Goal: Task Accomplishment & Management: Use online tool/utility

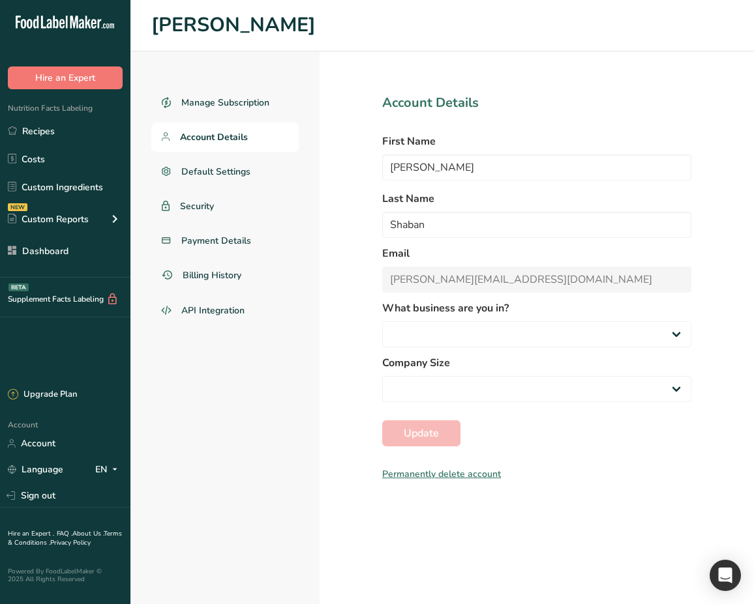
select select
select select "16"
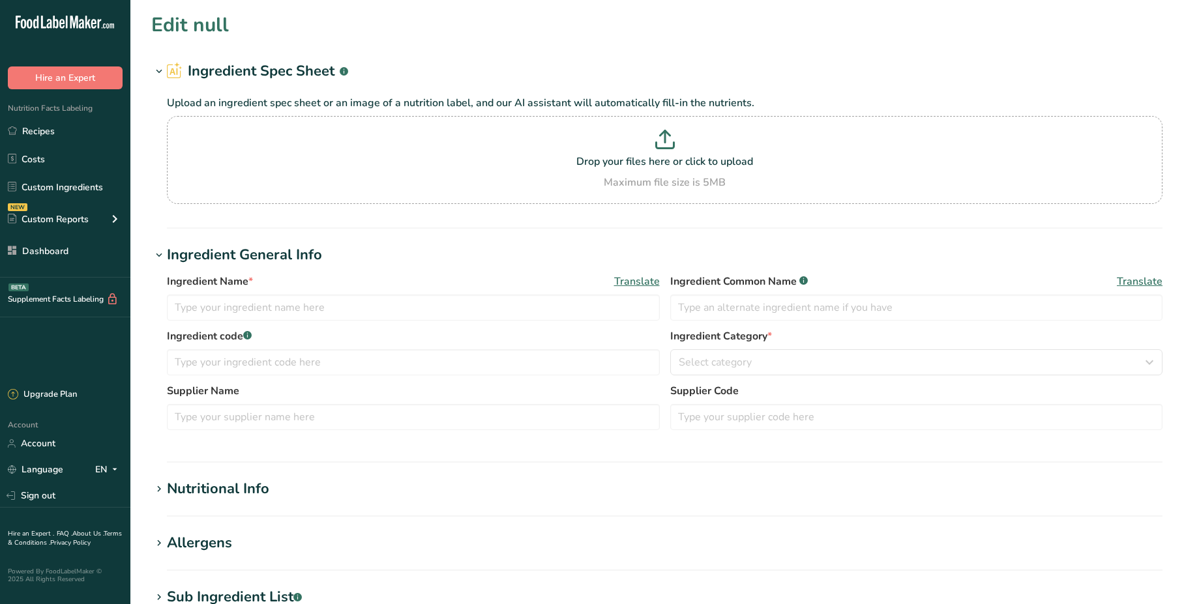
type input "test sub-recipe"
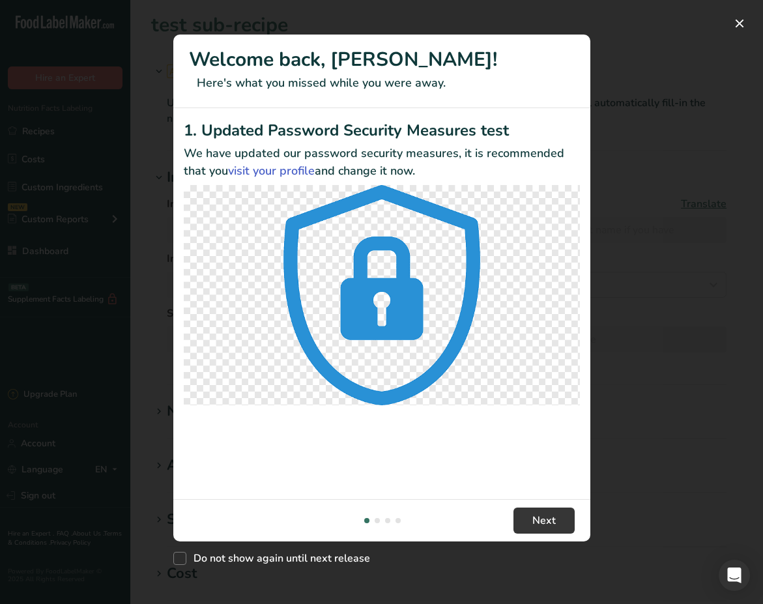
click at [73, 136] on div "New Features" at bounding box center [381, 302] width 763 height 604
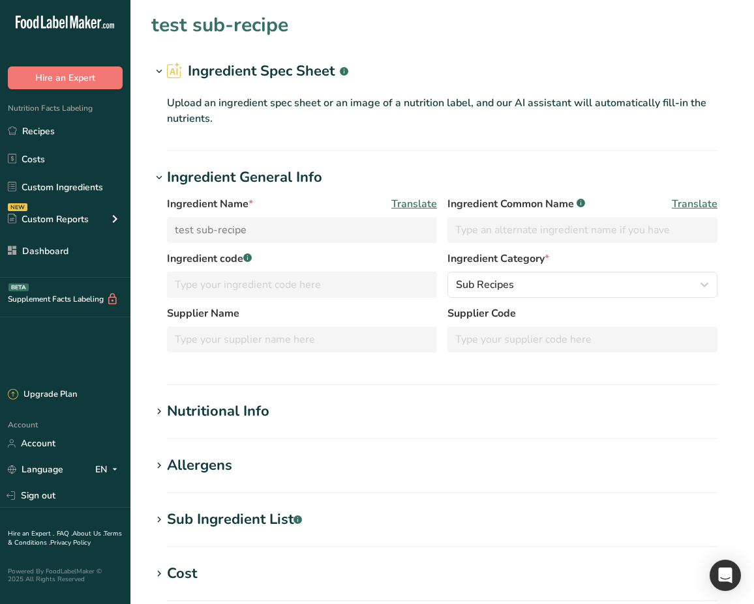
click at [73, 136] on link "Recipes" at bounding box center [65, 131] width 130 height 25
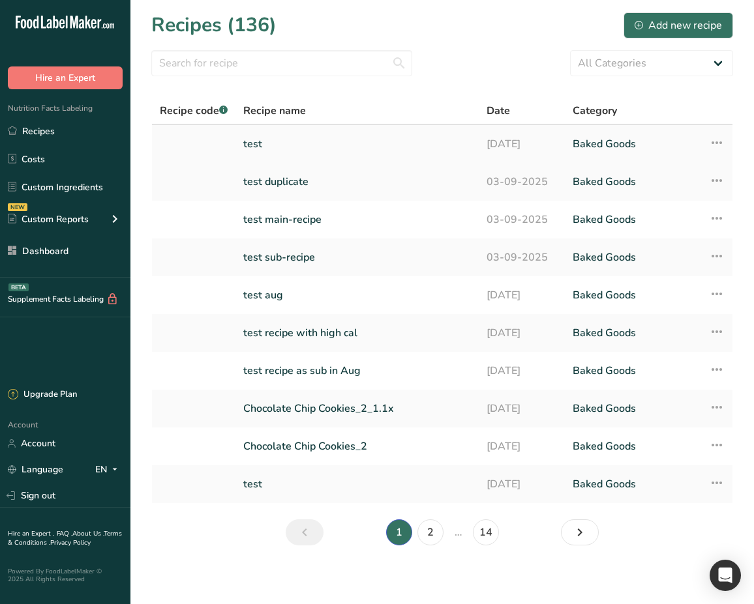
click at [251, 140] on link "test" at bounding box center [357, 143] width 228 height 27
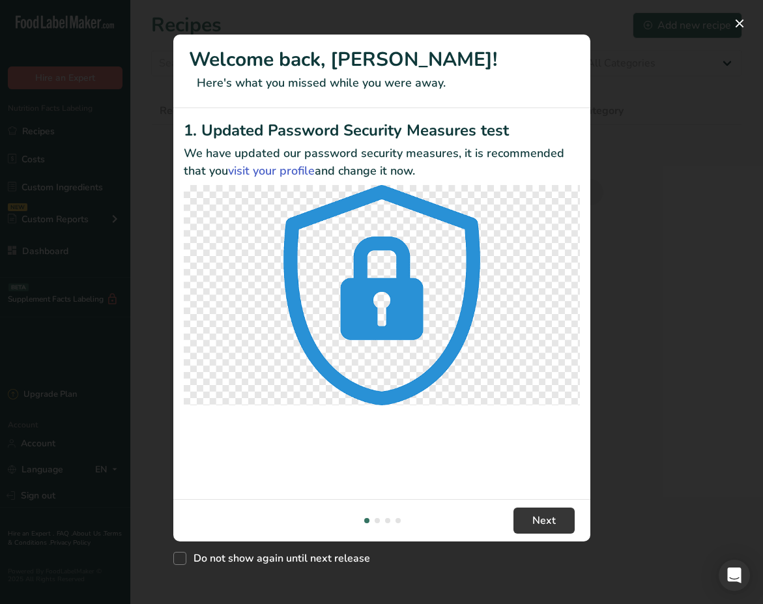
click at [673, 166] on div "New Features" at bounding box center [381, 302] width 763 height 604
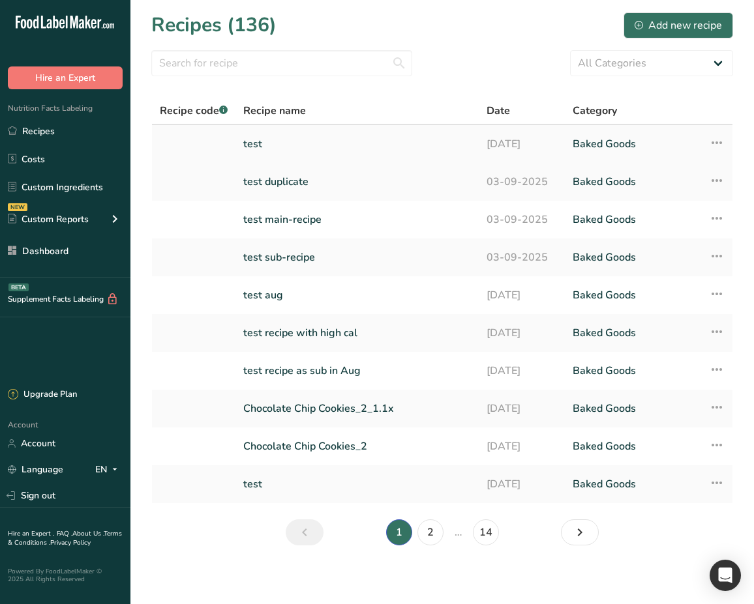
click at [262, 149] on link "test" at bounding box center [357, 143] width 228 height 27
